Goal: Information Seeking & Learning: Find specific fact

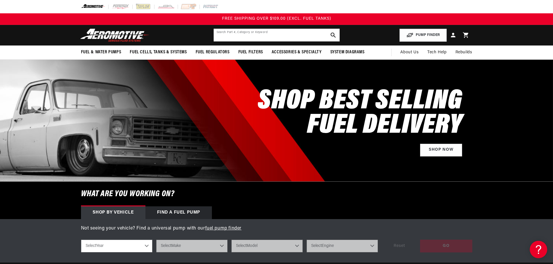
click at [263, 36] on input "text" at bounding box center [277, 35] width 126 height 13
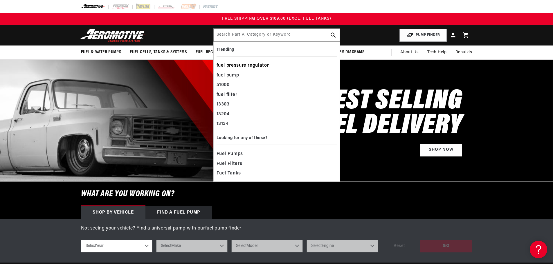
click at [239, 65] on div "fuel pressure regulator" at bounding box center [276, 66] width 120 height 10
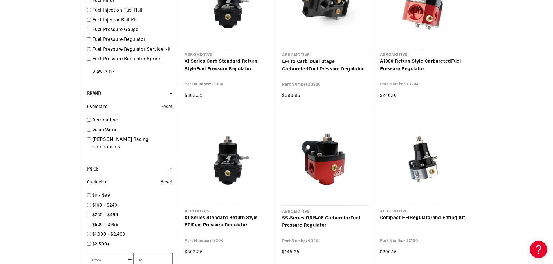
scroll to position [493, 0]
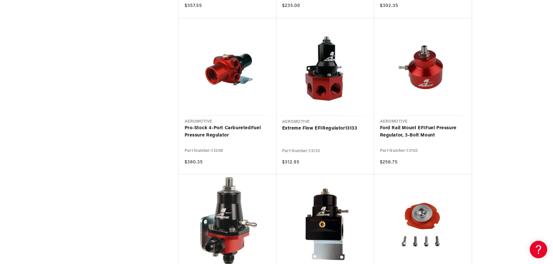
scroll to position [2292, 0]
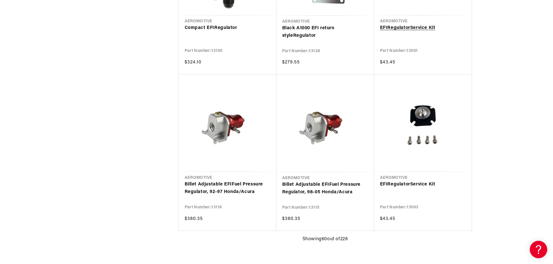
scroll to position [2437, 0]
